Goal: Task Accomplishment & Management: Manage account settings

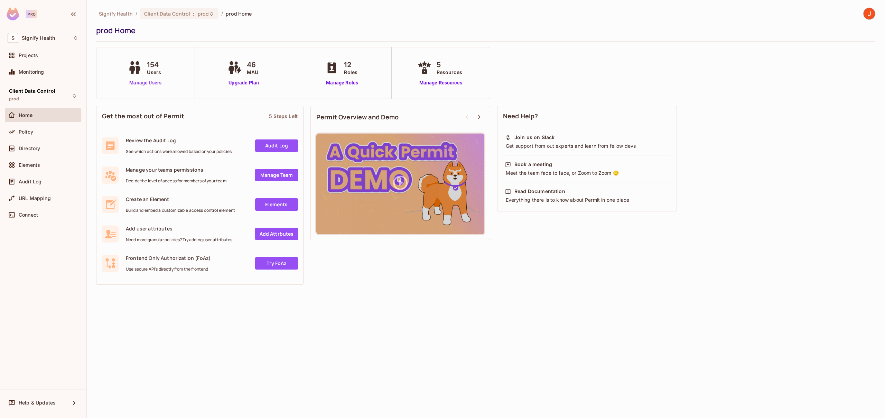
click at [157, 84] on link "Manage Users" at bounding box center [145, 82] width 38 height 7
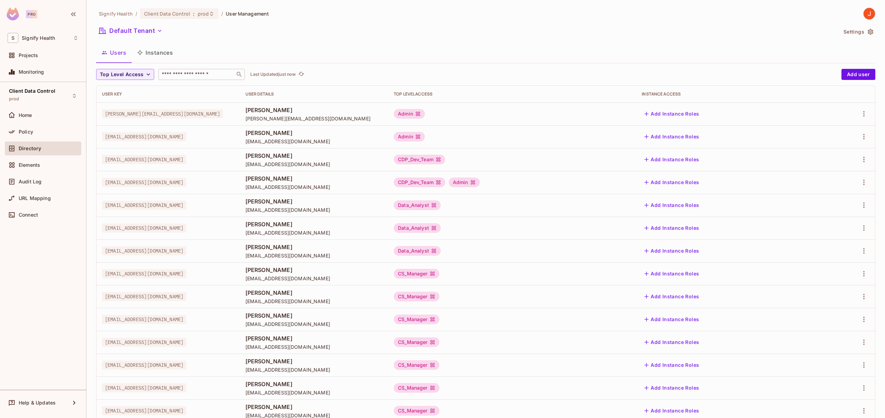
click at [196, 74] on input "text" at bounding box center [196, 74] width 73 height 7
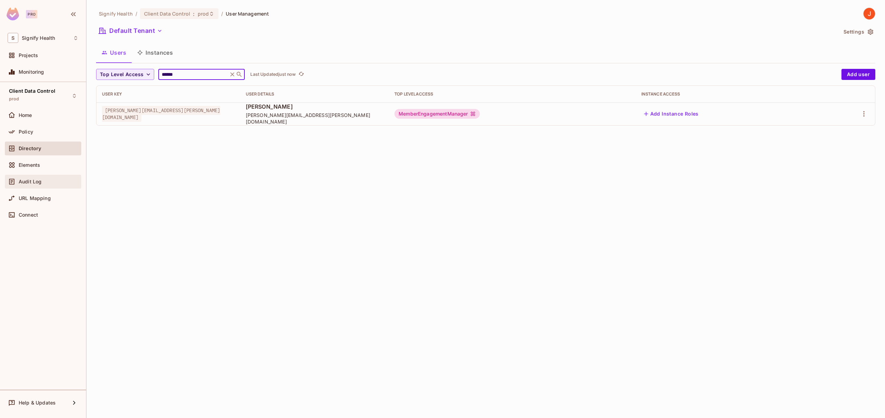
type input "******"
click at [40, 182] on span "Audit Log" at bounding box center [30, 182] width 23 height 6
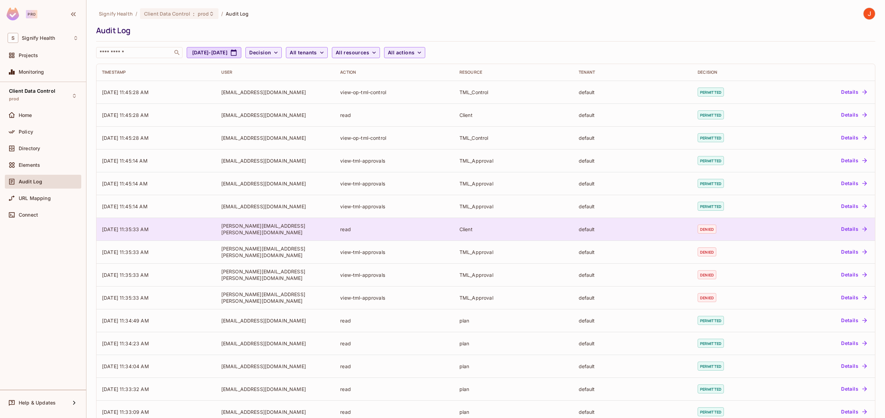
click at [853, 230] on button "Details" at bounding box center [853, 228] width 31 height 11
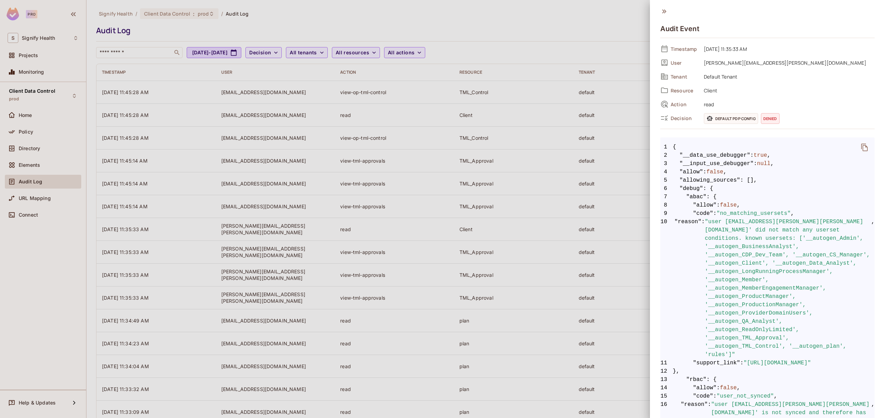
click at [628, 10] on div at bounding box center [442, 209] width 885 height 418
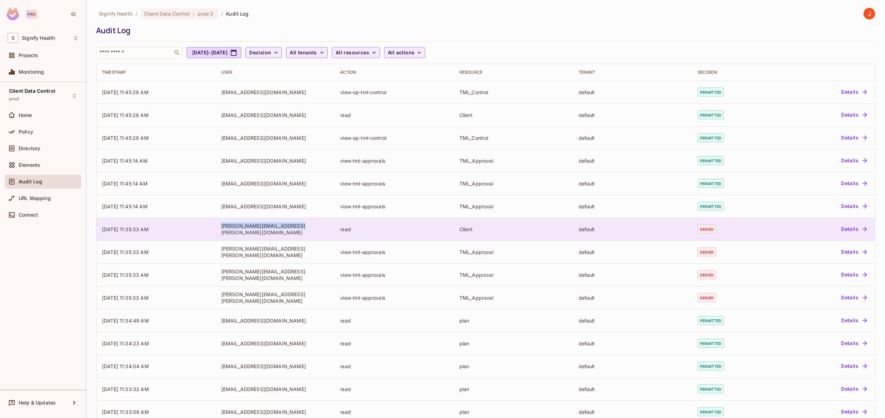
drag, startPoint x: 296, startPoint y: 229, endPoint x: 221, endPoint y: 231, distance: 75.0
click at [221, 231] on div "ken.bauman@signifyhealth.com" at bounding box center [275, 228] width 108 height 13
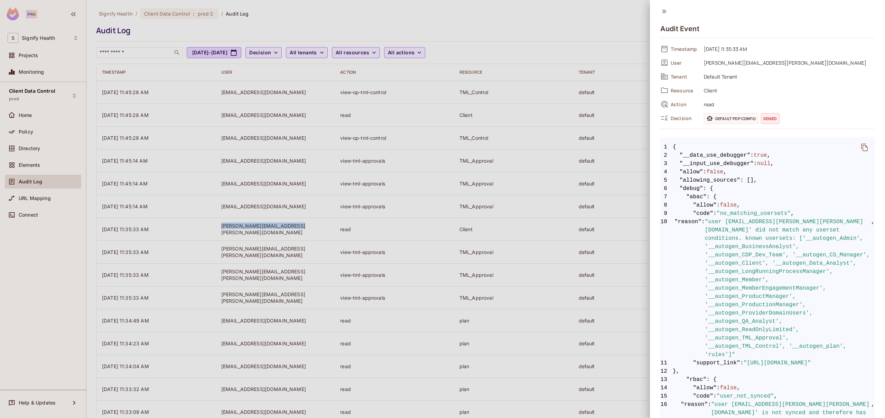
copy div "[PERSON_NAME][EMAIL_ADDRESS][PERSON_NAME][DOMAIN_NAME]"
drag, startPoint x: 729, startPoint y: 222, endPoint x: 822, endPoint y: 223, distance: 93.3
click at [822, 223] on span ""user 'ken.bauman@signifyhealth.com' did not match any userset conditions. know…" at bounding box center [788, 287] width 166 height 141
copy span "[PERSON_NAME][EMAIL_ADDRESS][PERSON_NAME][DOMAIN_NAME]"
click at [629, 44] on div at bounding box center [442, 209] width 885 height 418
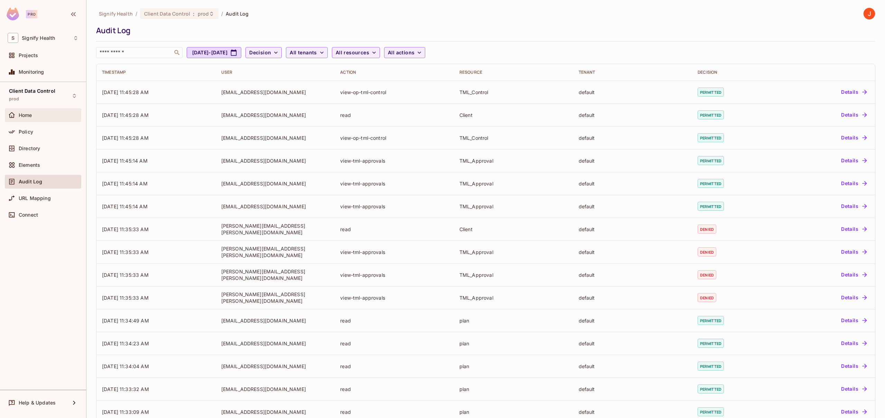
click at [29, 112] on span "Home" at bounding box center [25, 115] width 13 height 6
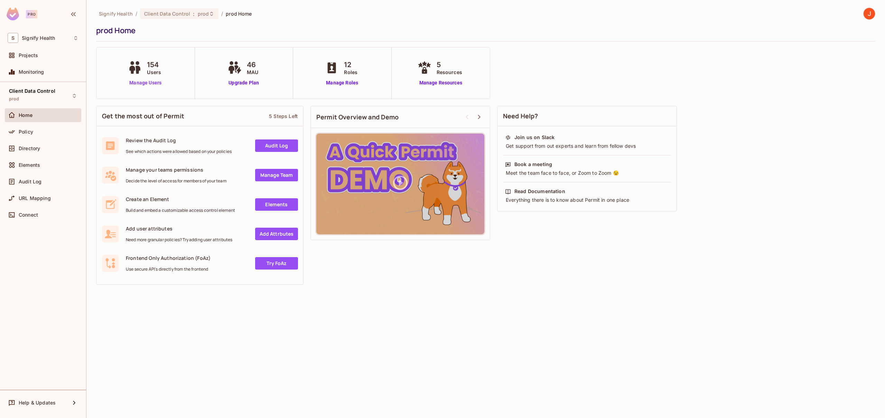
click at [132, 82] on link "Manage Users" at bounding box center [145, 82] width 38 height 7
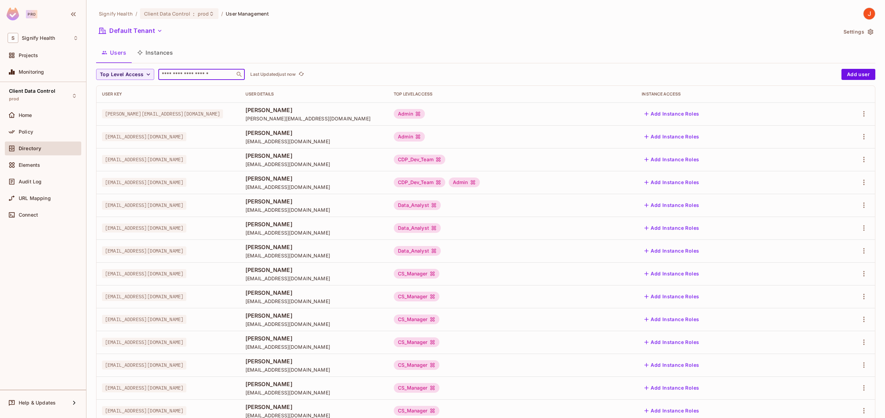
click at [185, 76] on input "text" at bounding box center [196, 74] width 73 height 7
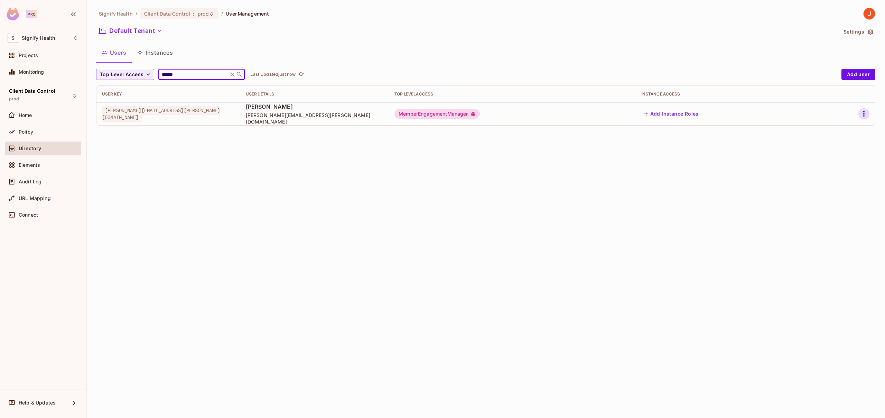
type input "******"
click at [867, 113] on icon "button" at bounding box center [864, 114] width 8 height 8
click at [844, 127] on li "Edit" at bounding box center [833, 129] width 61 height 15
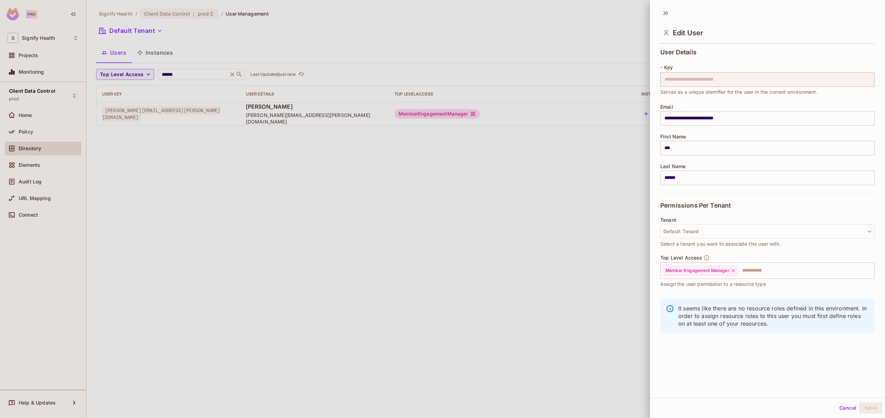
click at [490, 221] on div at bounding box center [442, 209] width 885 height 418
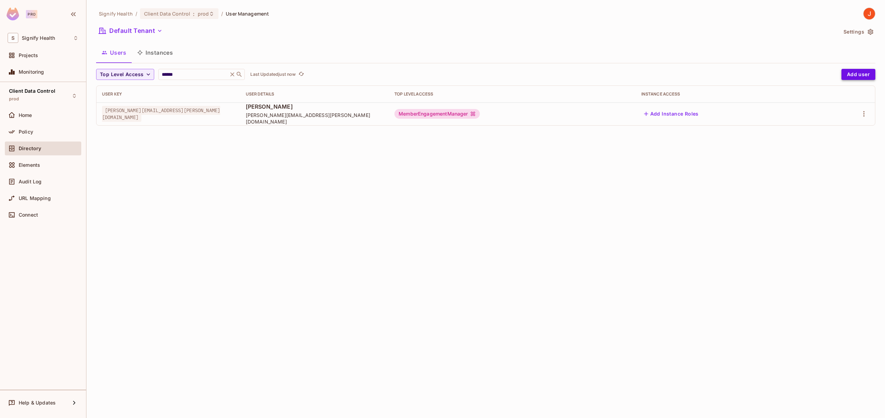
click at [859, 74] on button "Add user" at bounding box center [858, 74] width 34 height 11
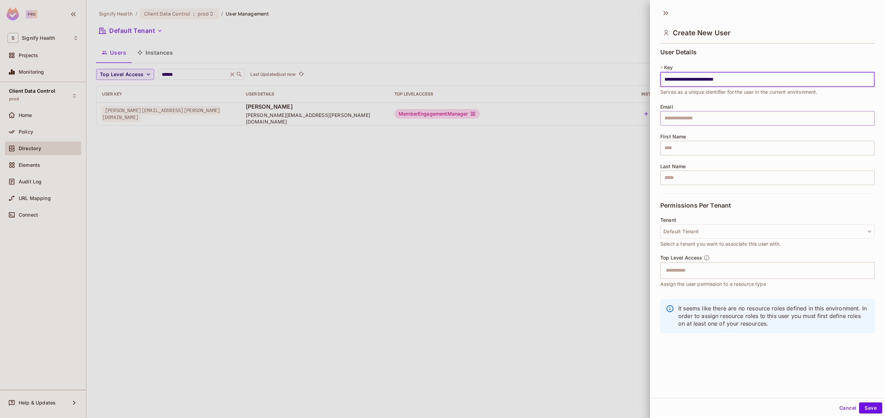
type input "**********"
click at [687, 118] on input "text" at bounding box center [767, 118] width 214 height 15
paste input "**********"
type input "**********"
click at [697, 149] on input "text" at bounding box center [767, 148] width 214 height 15
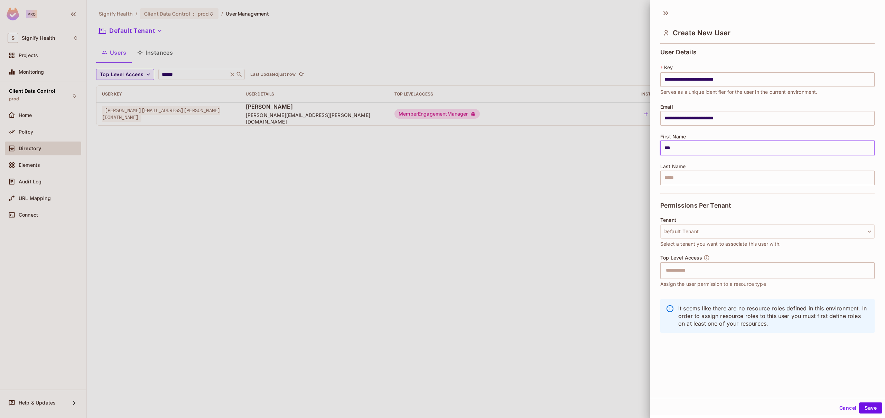
type input "***"
type input "******"
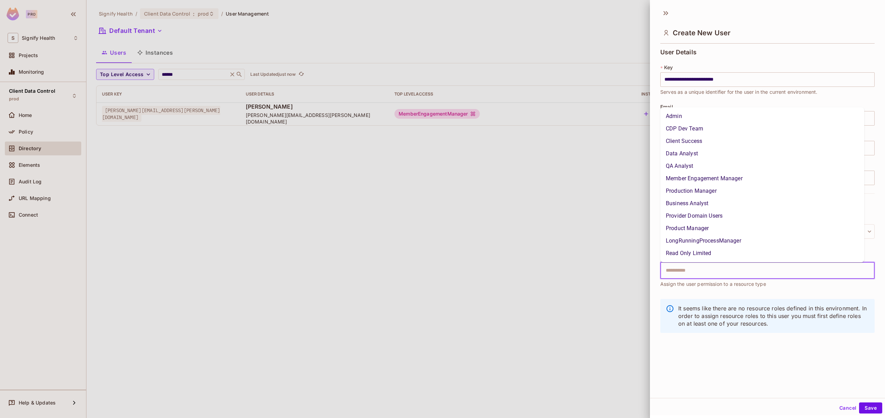
click at [691, 270] on input "text" at bounding box center [761, 270] width 199 height 14
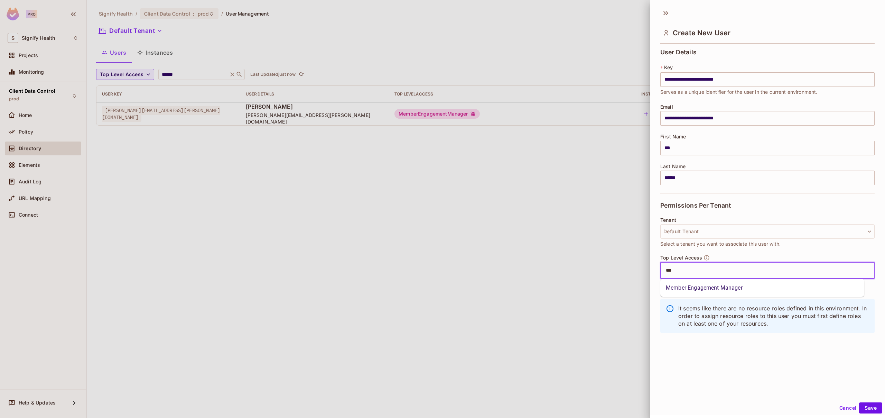
type input "****"
click at [699, 289] on li "Member Engagement Manager" at bounding box center [762, 287] width 204 height 12
click at [783, 195] on div "Permissions Per Tenant" at bounding box center [767, 205] width 214 height 24
click at [863, 410] on button "Save" at bounding box center [870, 407] width 23 height 11
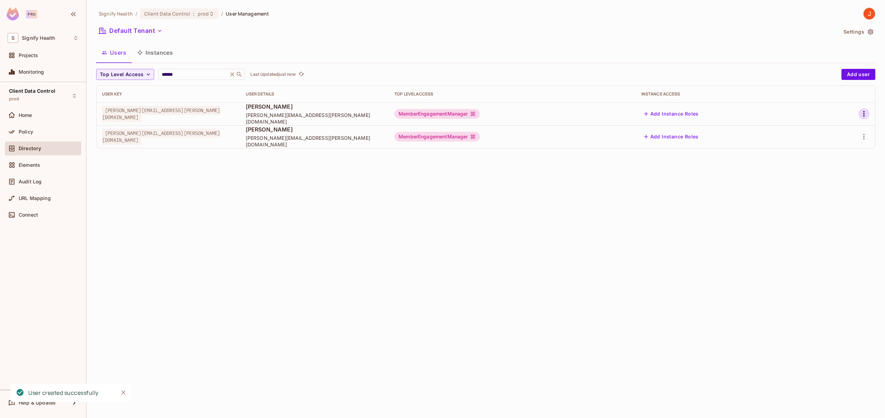
click at [865, 114] on icon "button" at bounding box center [864, 114] width 8 height 8
click at [838, 158] on div "Delete User" at bounding box center [836, 160] width 27 height 7
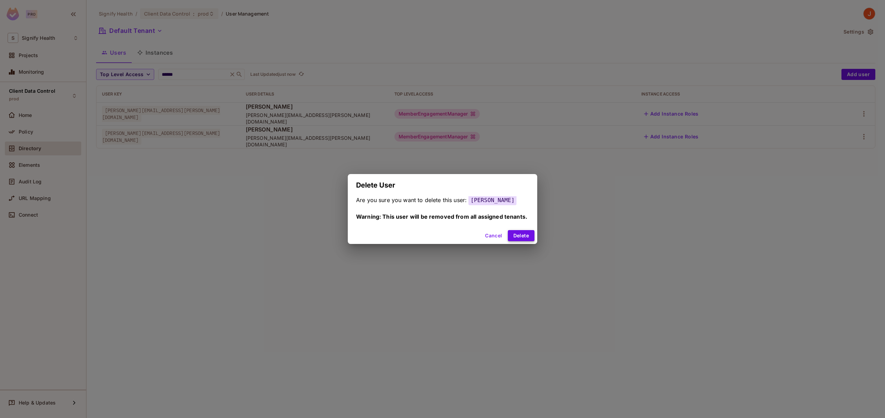
click at [521, 234] on button "Delete" at bounding box center [521, 235] width 27 height 11
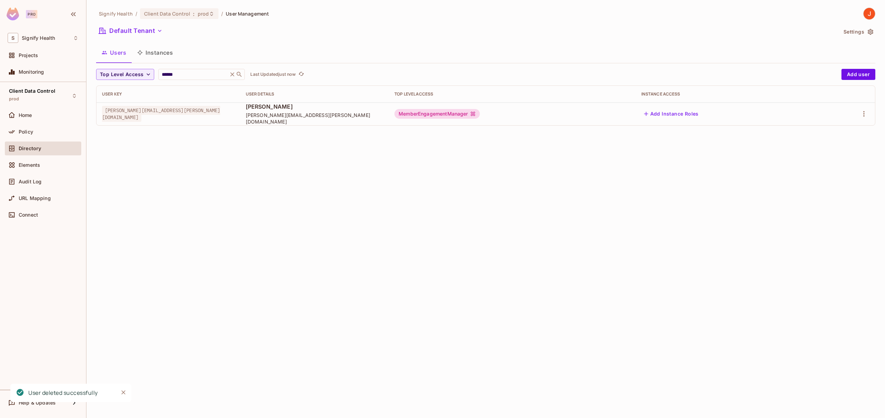
click at [198, 165] on div "Signify Health / Client Data Control : prod / User Management Default Tenant Se…" at bounding box center [485, 209] width 798 height 418
click at [32, 259] on div "Client Data Control prod Home Policy Directory Elements Audit Log URL Mapping C…" at bounding box center [43, 235] width 86 height 307
click at [36, 119] on div "Home" at bounding box center [43, 115] width 71 height 8
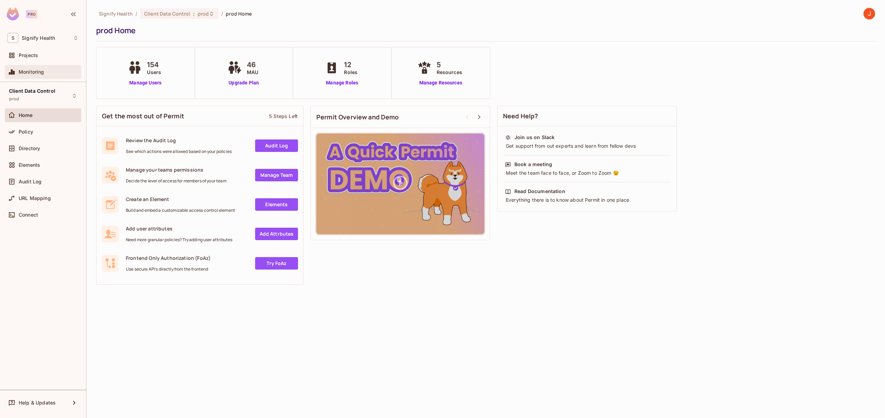
click at [32, 74] on span "Monitoring" at bounding box center [32, 72] width 26 height 6
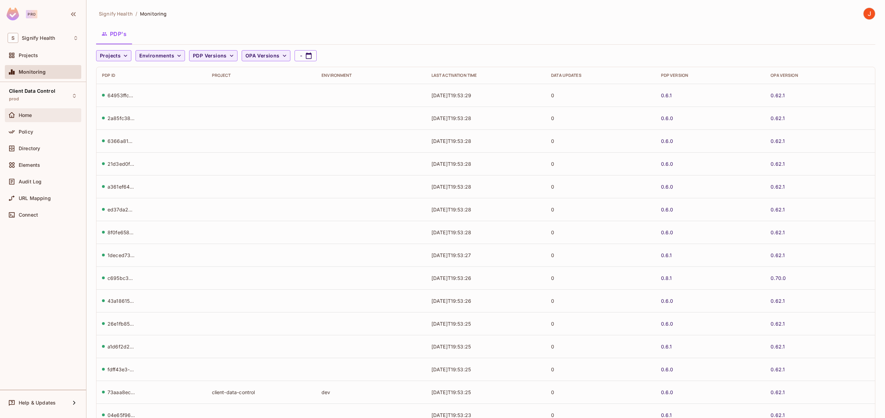
click at [44, 117] on div "Home" at bounding box center [49, 115] width 60 height 6
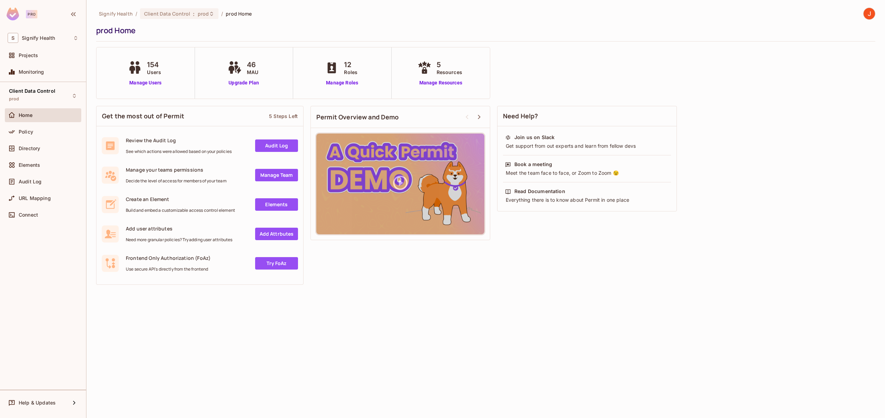
click at [278, 142] on link "Audit Log" at bounding box center [276, 145] width 43 height 12
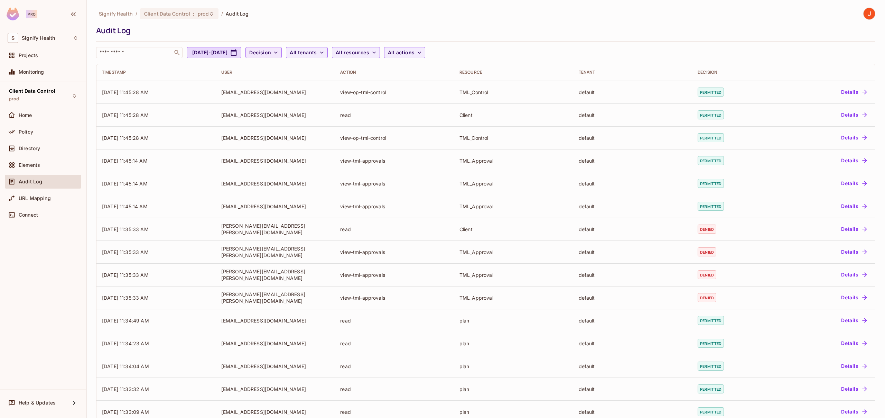
click at [279, 51] on icon "button" at bounding box center [275, 52] width 7 height 7
click at [445, 54] on div at bounding box center [442, 209] width 885 height 418
click at [423, 53] on icon "button" at bounding box center [419, 52] width 7 height 7
click at [527, 55] on div at bounding box center [442, 209] width 885 height 418
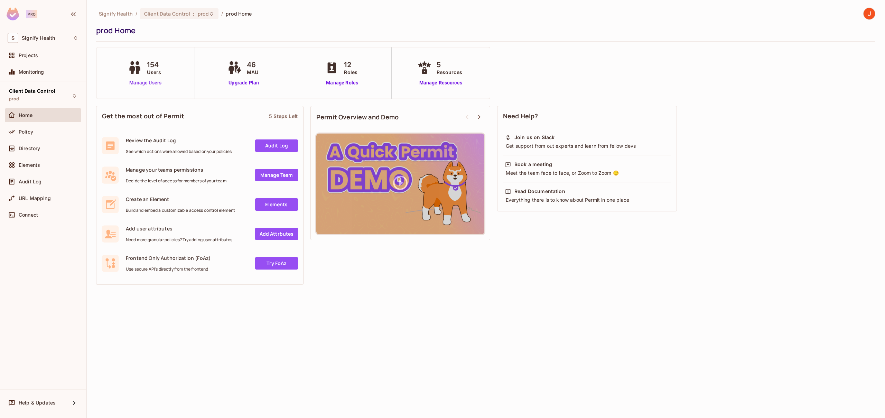
click at [150, 83] on link "Manage Users" at bounding box center [145, 82] width 38 height 7
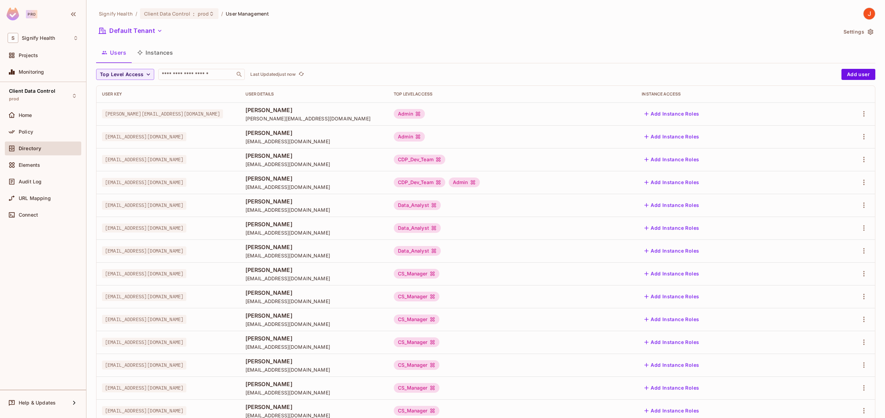
click at [162, 53] on button "Instances" at bounding box center [155, 52] width 47 height 17
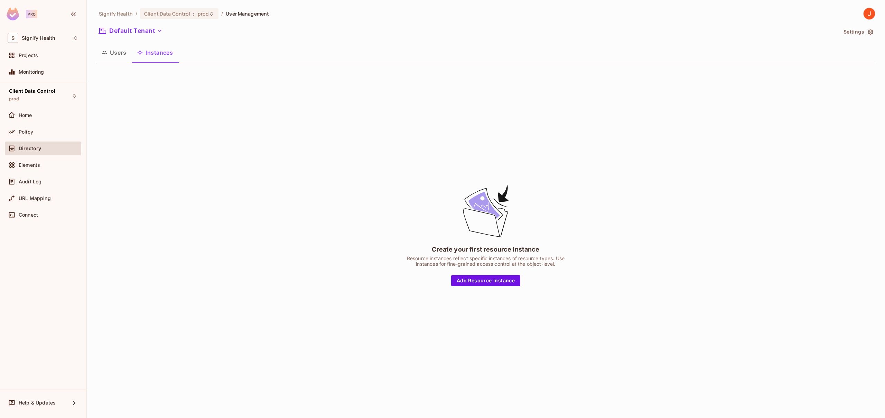
click at [115, 53] on button "Users" at bounding box center [114, 52] width 36 height 17
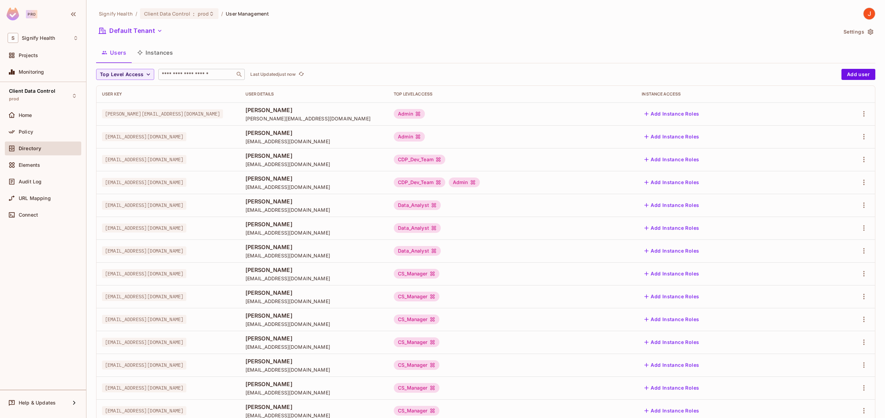
click at [188, 75] on input "text" at bounding box center [196, 74] width 73 height 7
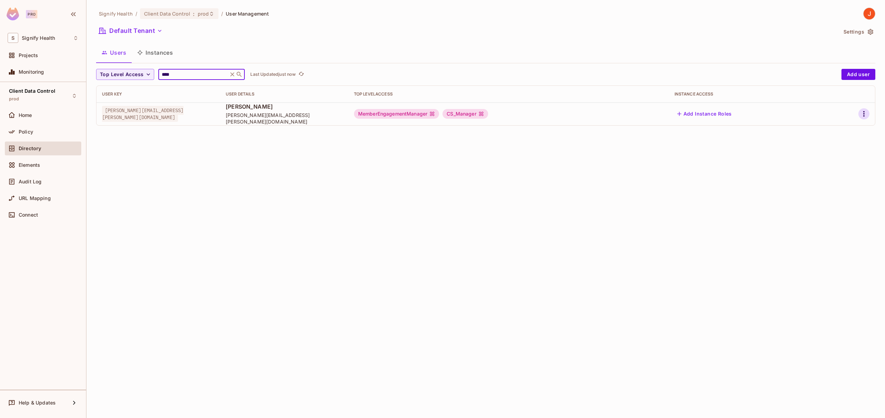
type input "****"
click at [864, 113] on icon "button" at bounding box center [863, 114] width 1 height 6
click at [835, 143] on div "Edit Attributes" at bounding box center [840, 144] width 34 height 7
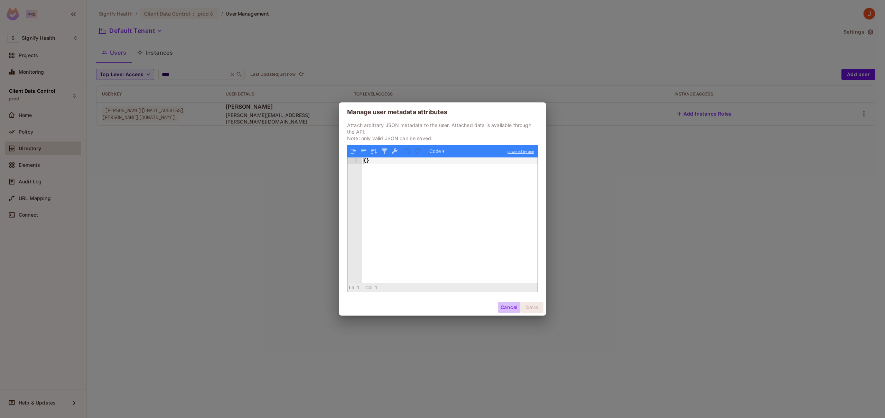
click at [506, 308] on button "Cancel" at bounding box center [509, 306] width 22 height 11
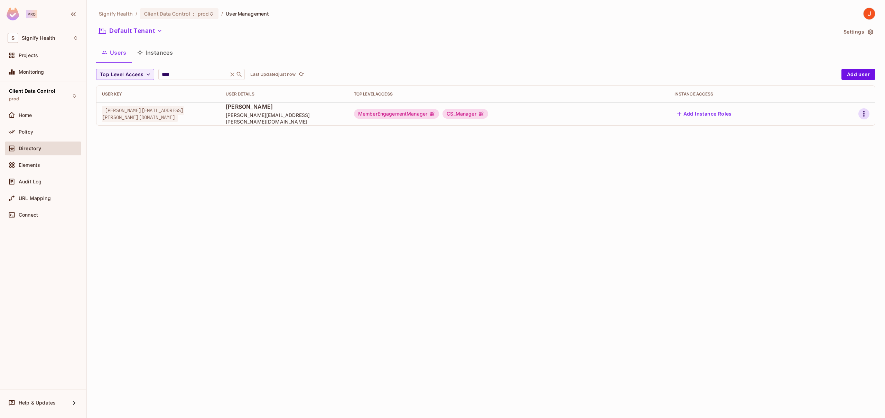
click at [865, 115] on icon "button" at bounding box center [864, 114] width 8 height 8
click at [834, 129] on li "Edit" at bounding box center [833, 129] width 61 height 15
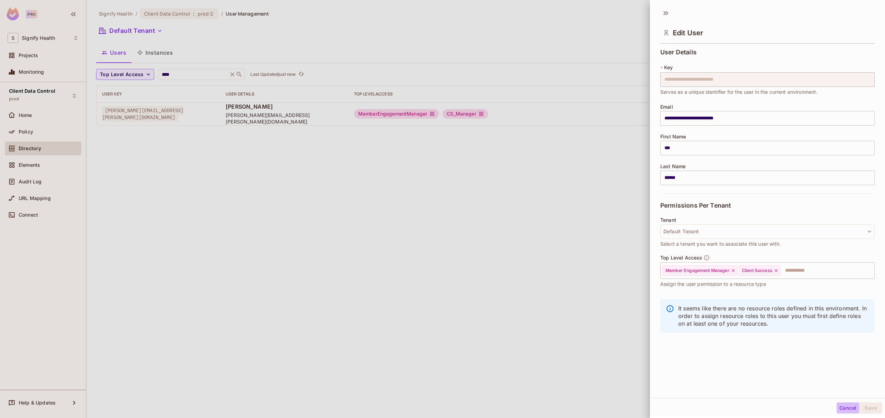
click at [842, 409] on button "Cancel" at bounding box center [847, 407] width 22 height 11
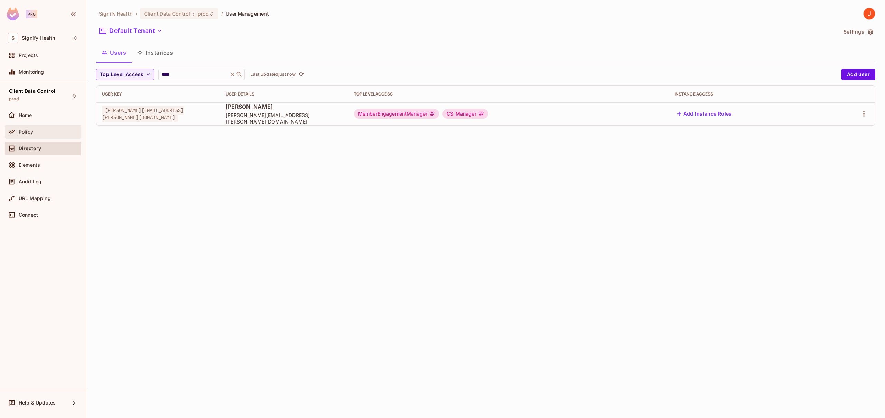
click at [49, 134] on div "Policy" at bounding box center [43, 132] width 71 height 8
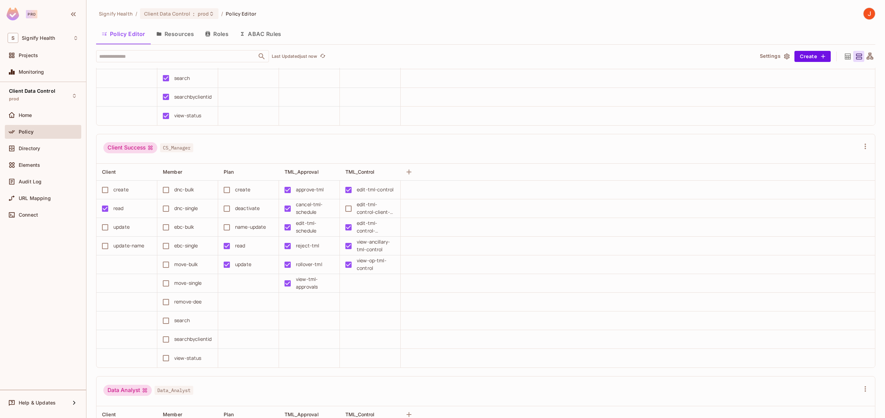
scroll to position [696, 0]
